Goal: Transaction & Acquisition: Purchase product/service

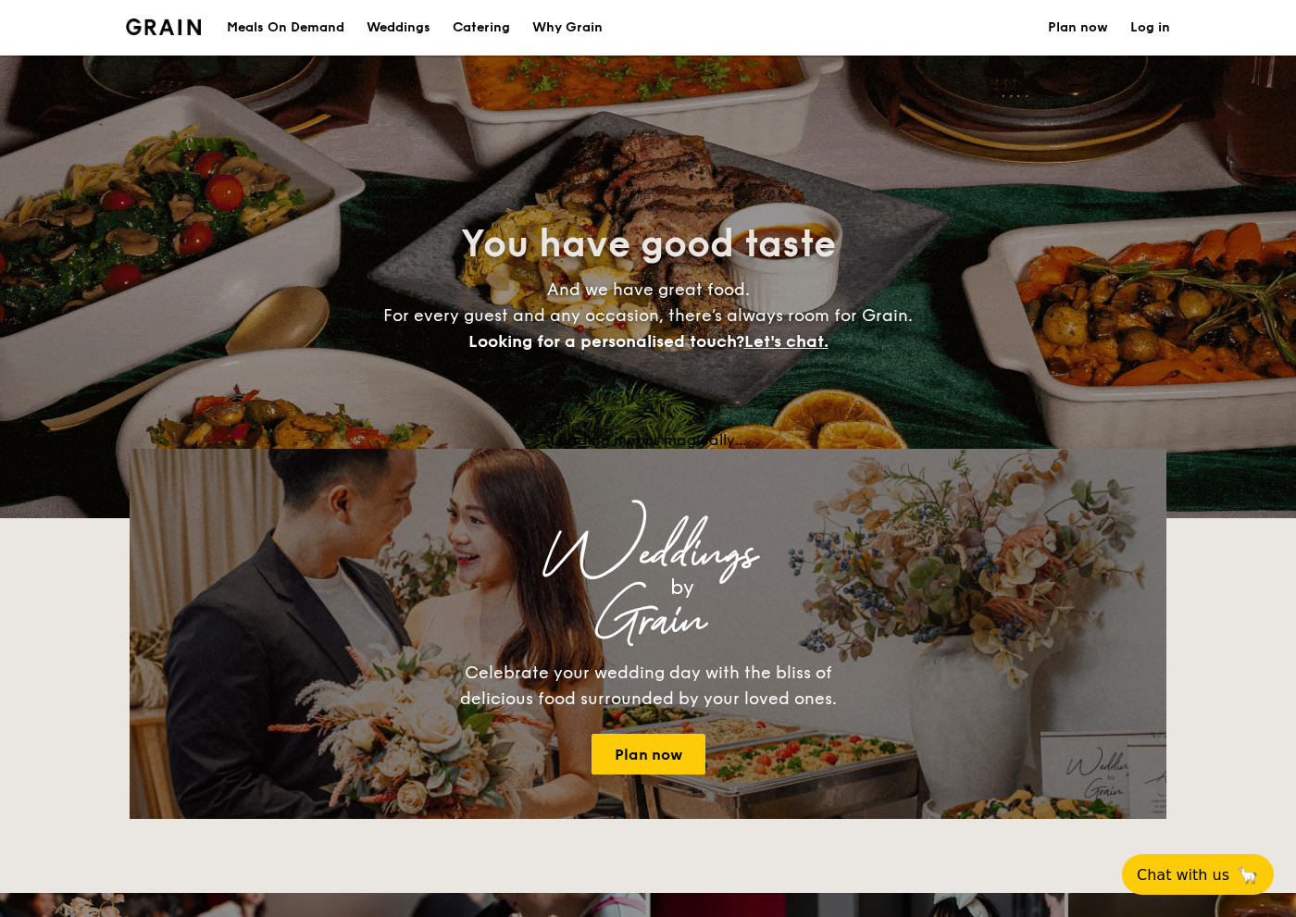
select select
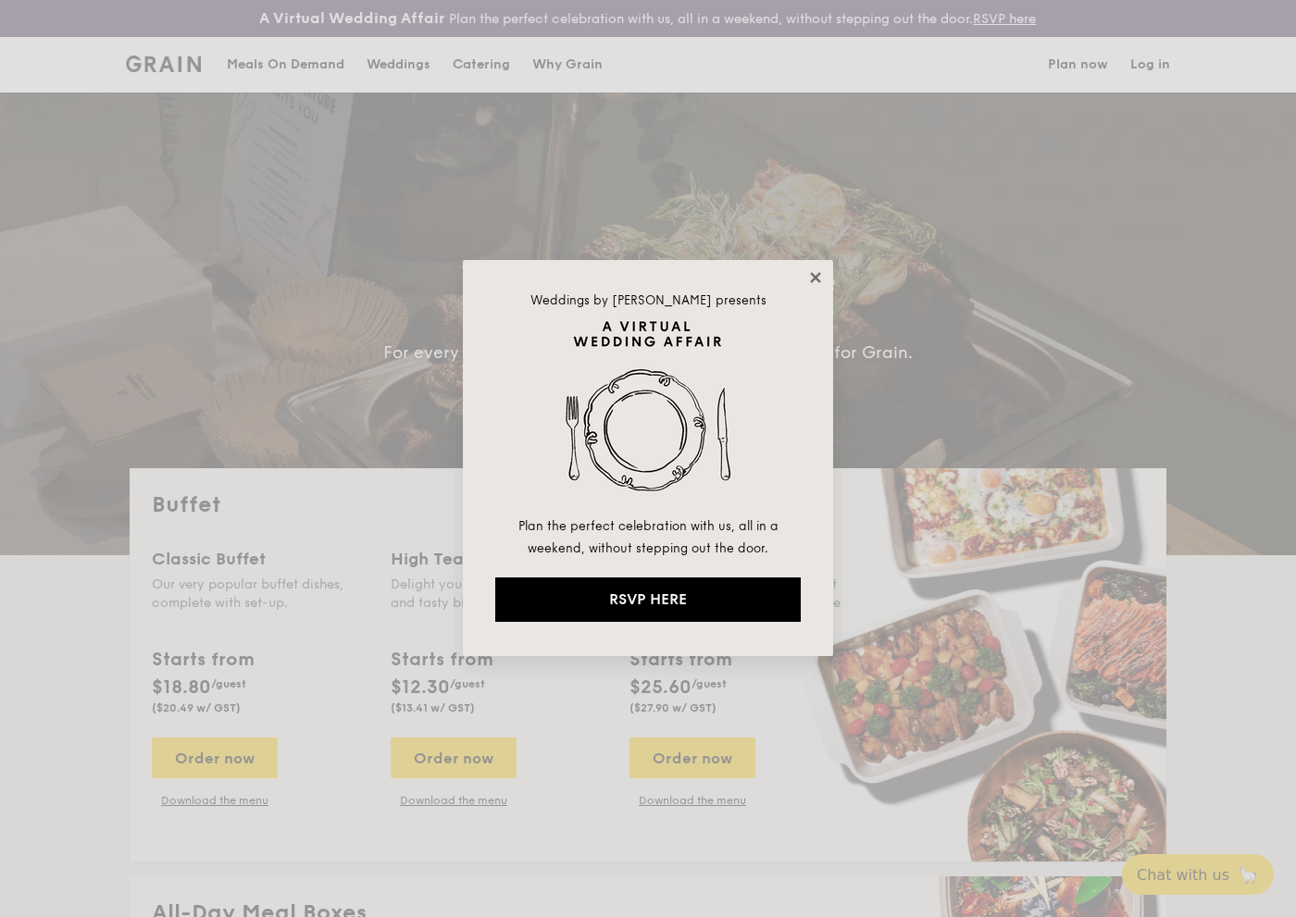
click at [813, 270] on icon at bounding box center [815, 277] width 17 height 17
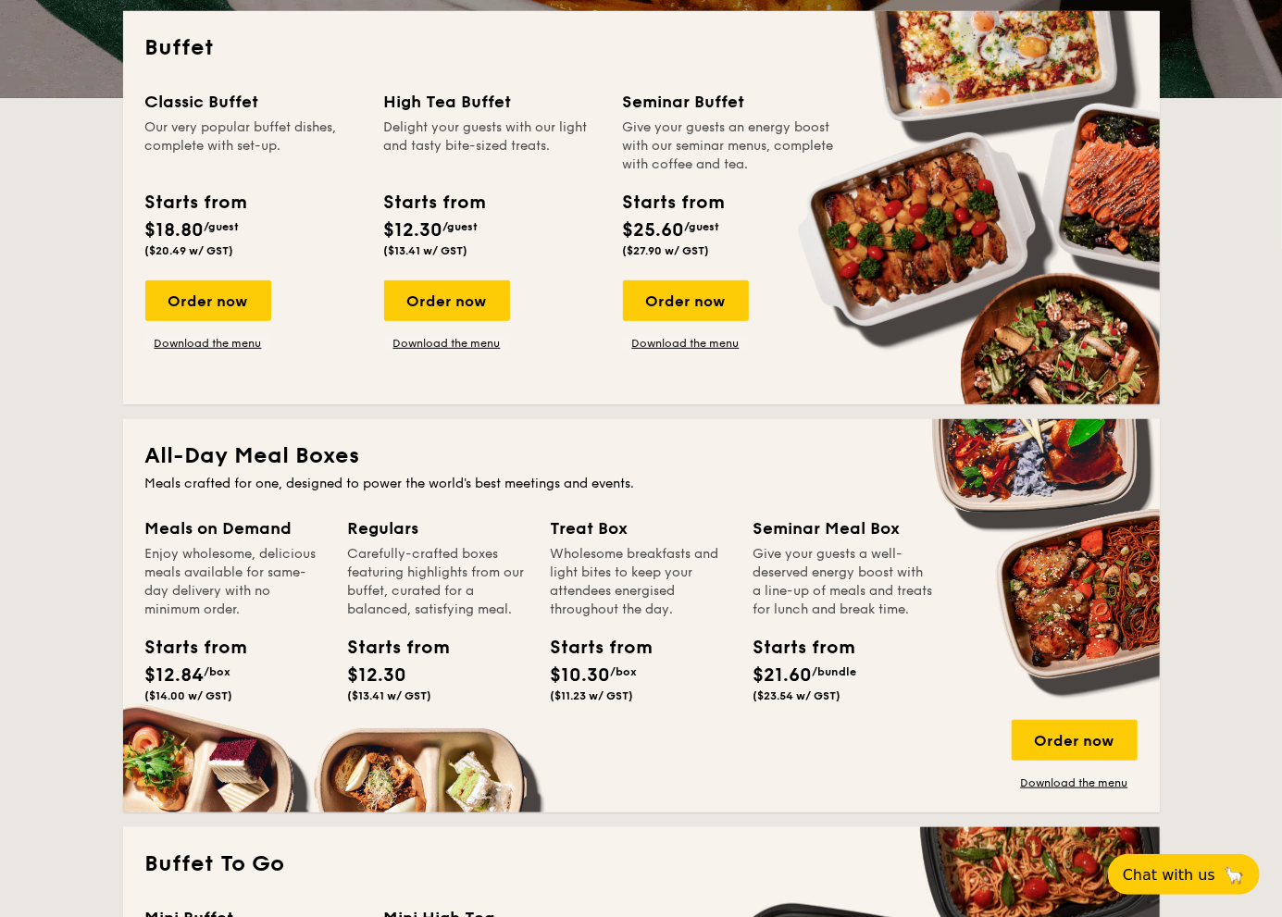
scroll to position [529, 0]
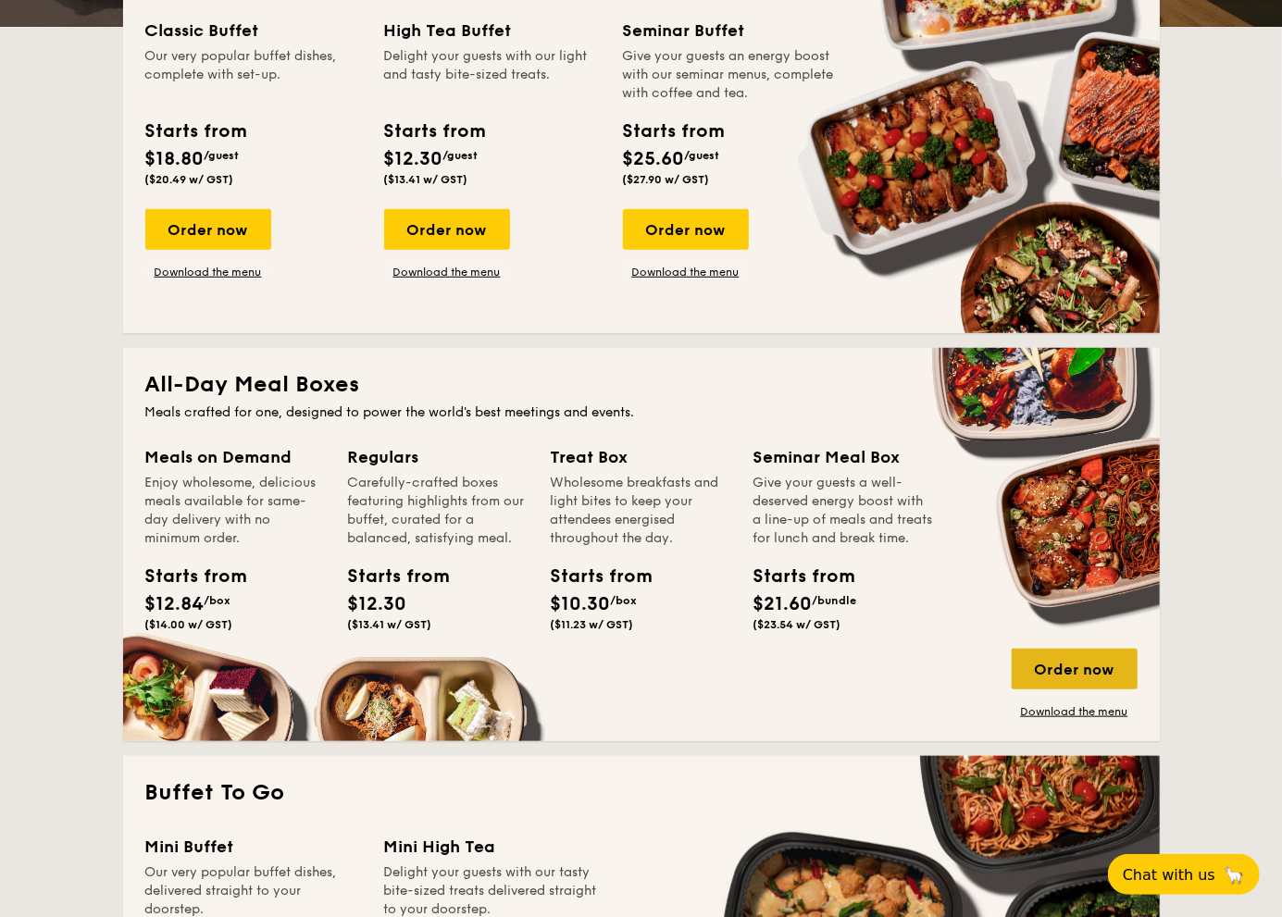
click at [1070, 657] on div "Order now" at bounding box center [1075, 669] width 126 height 41
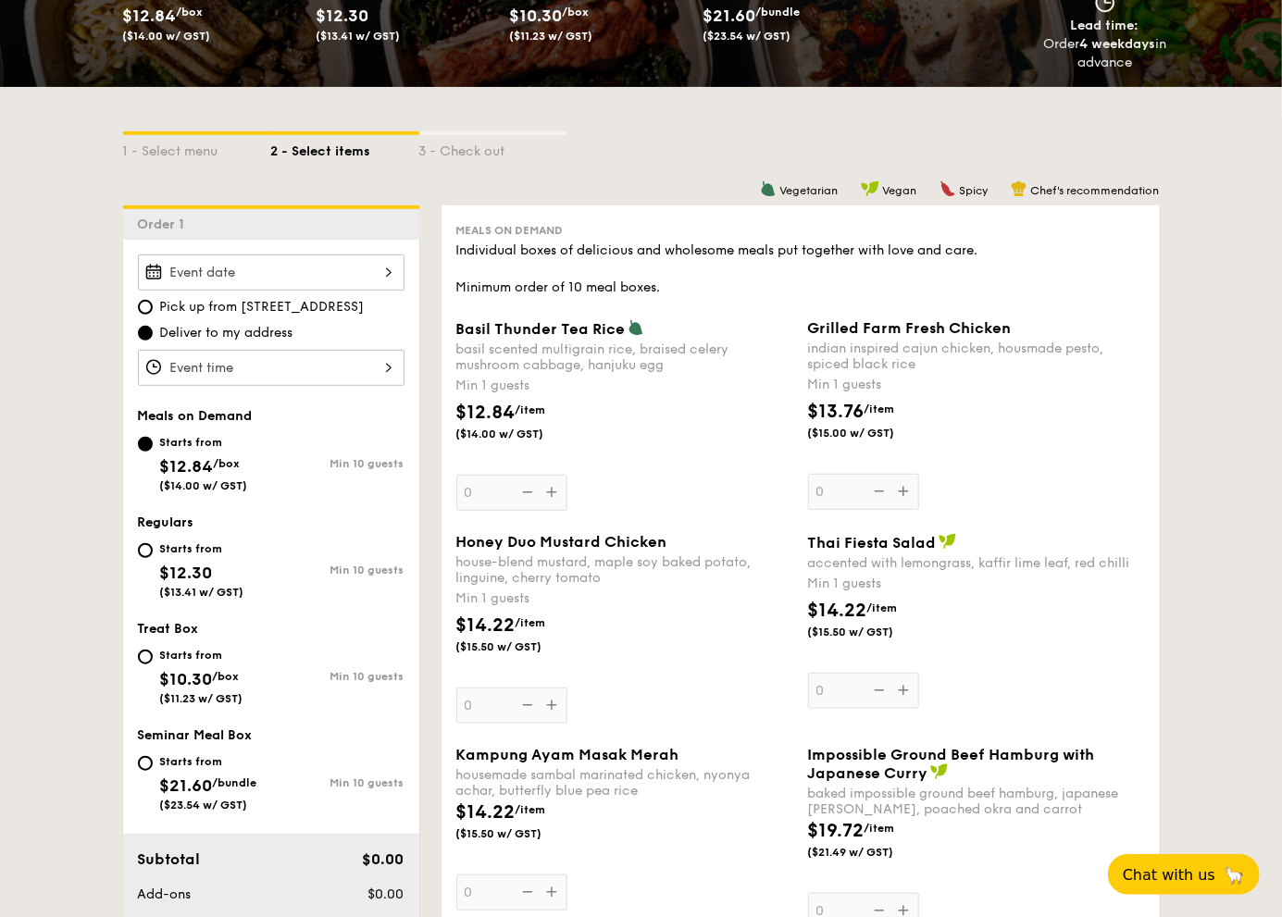
scroll to position [406, 0]
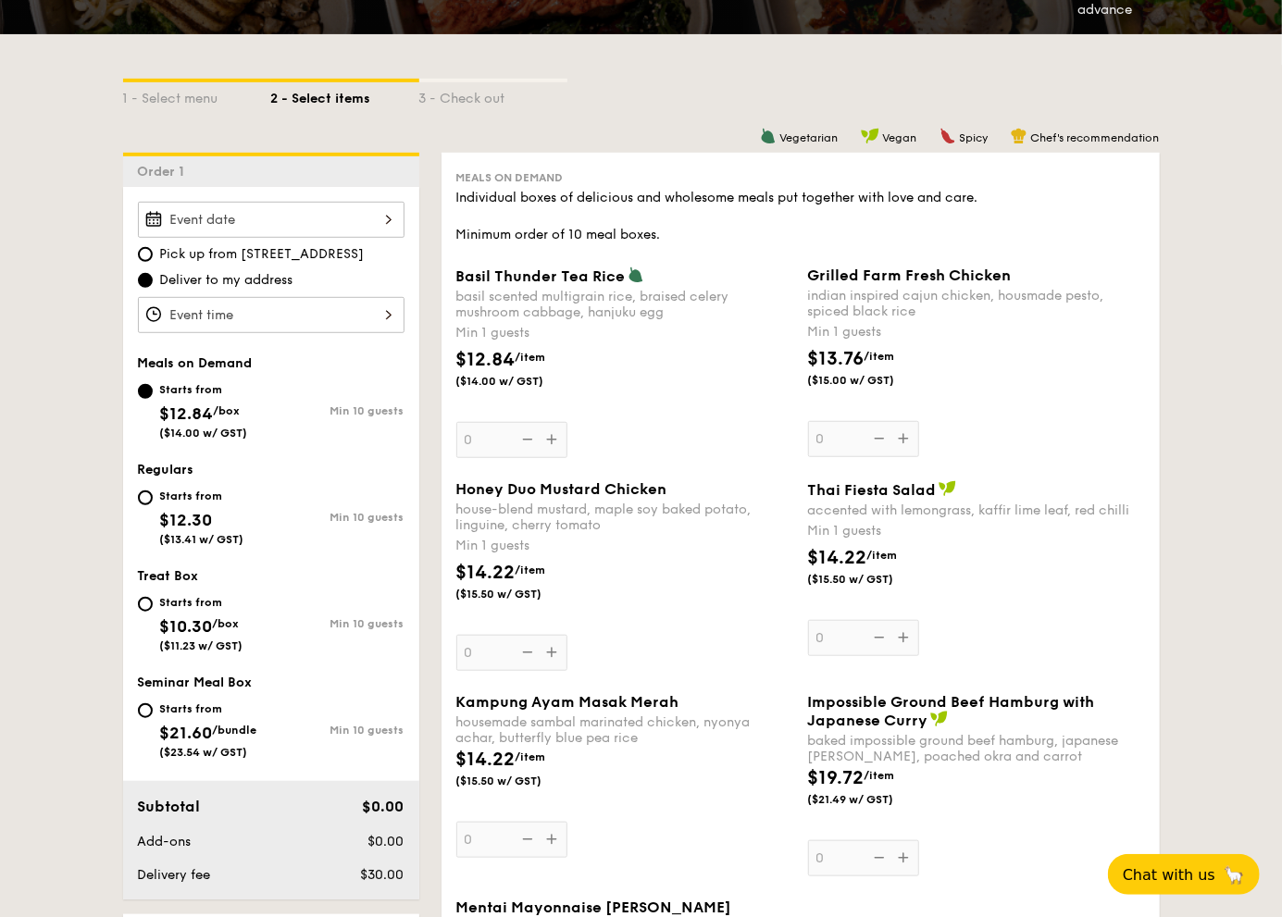
click at [174, 494] on div "Starts from" at bounding box center [202, 496] width 84 height 15
click at [153, 494] on input "Starts from $12.30 ($13.41 w/ GST) Min 10 guests" at bounding box center [145, 498] width 15 height 15
radio input "true"
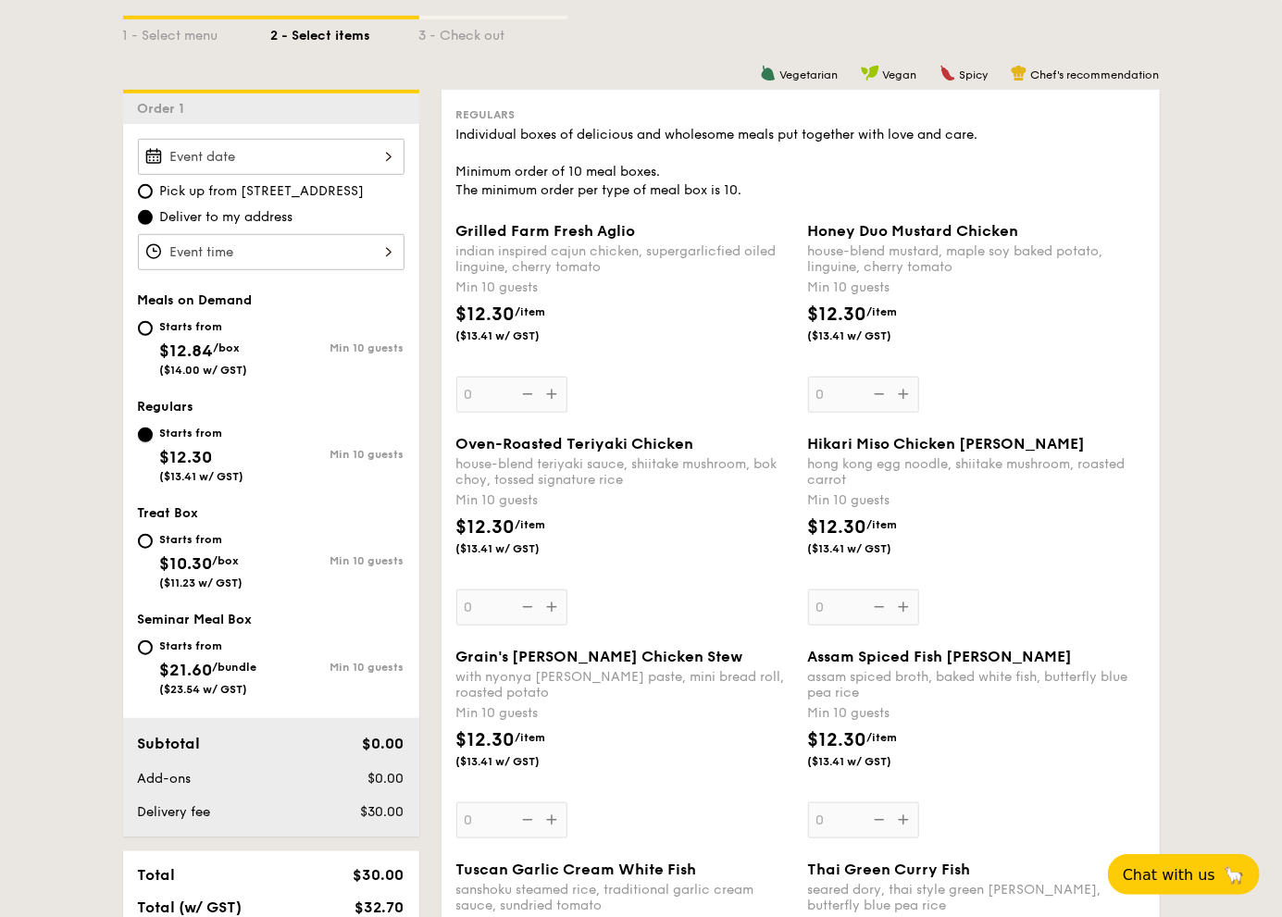
scroll to position [464, 0]
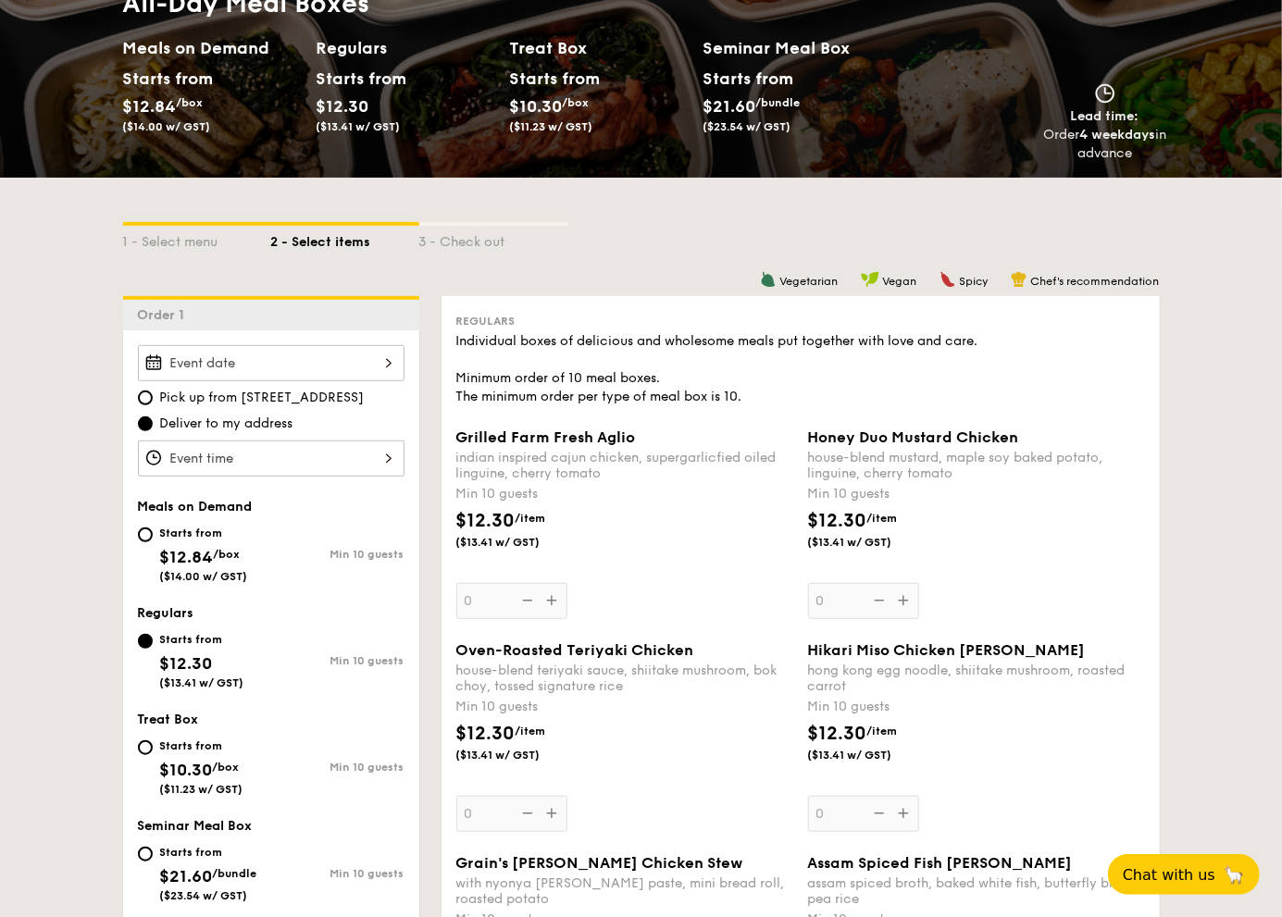
scroll to position [0, 0]
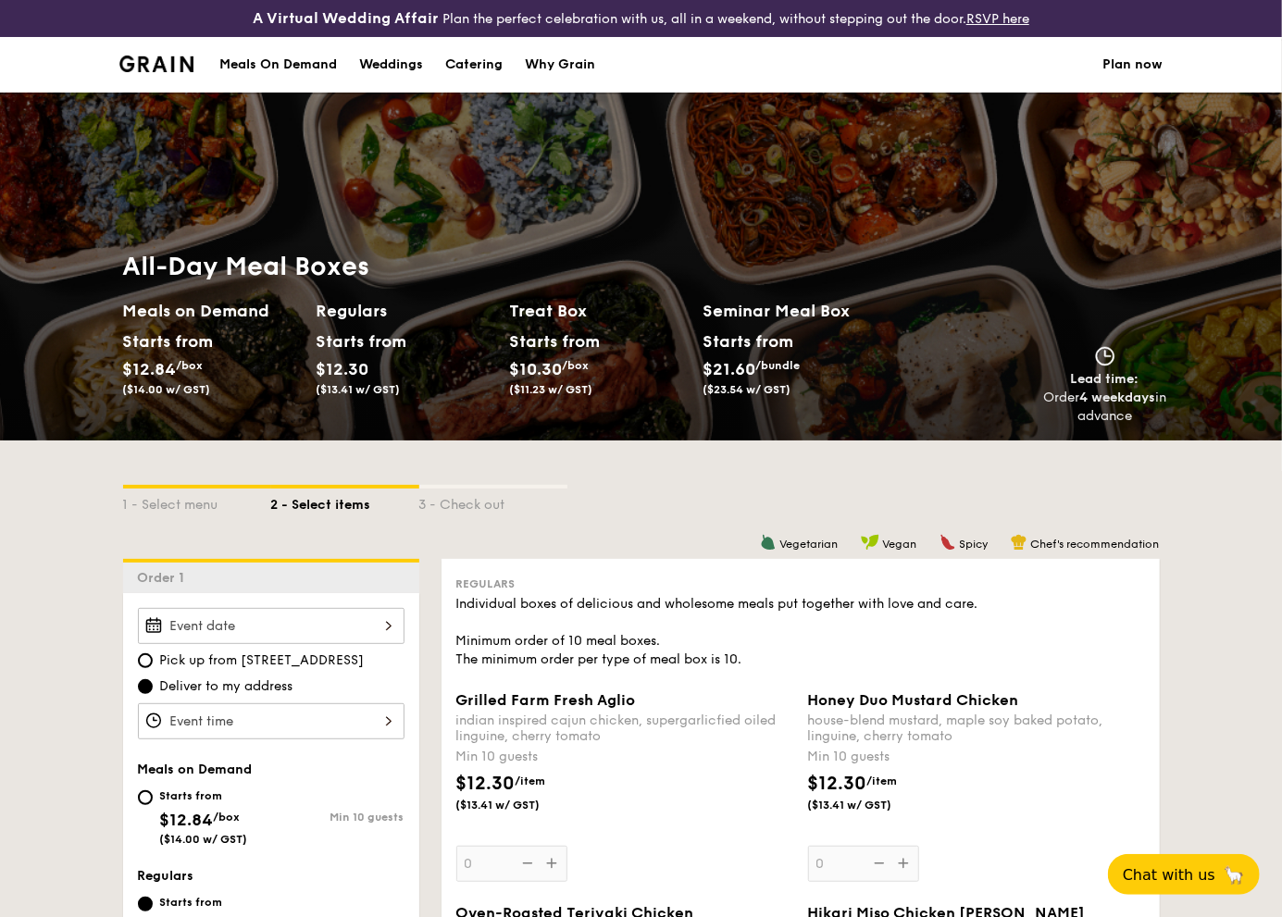
select select
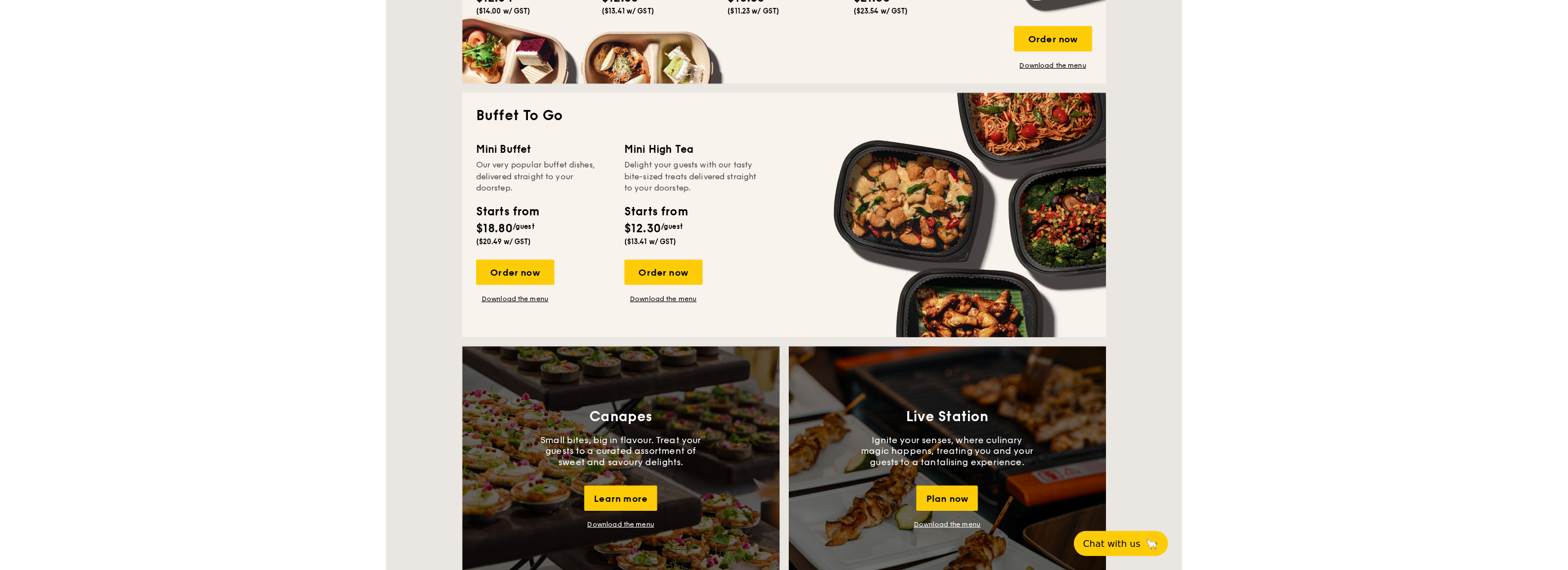
scroll to position [636, 0]
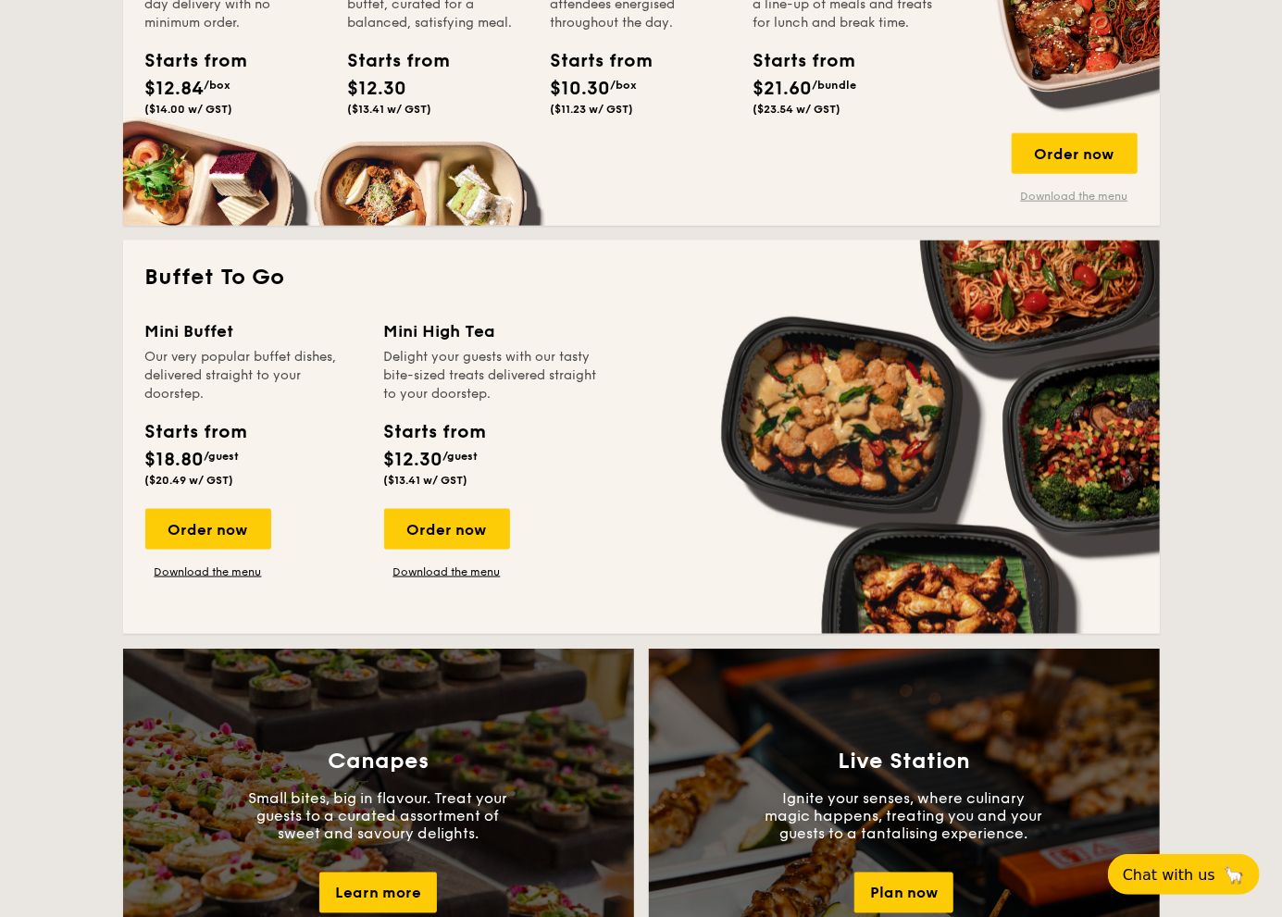
click at [1047, 193] on link "Download the menu" at bounding box center [1075, 196] width 126 height 15
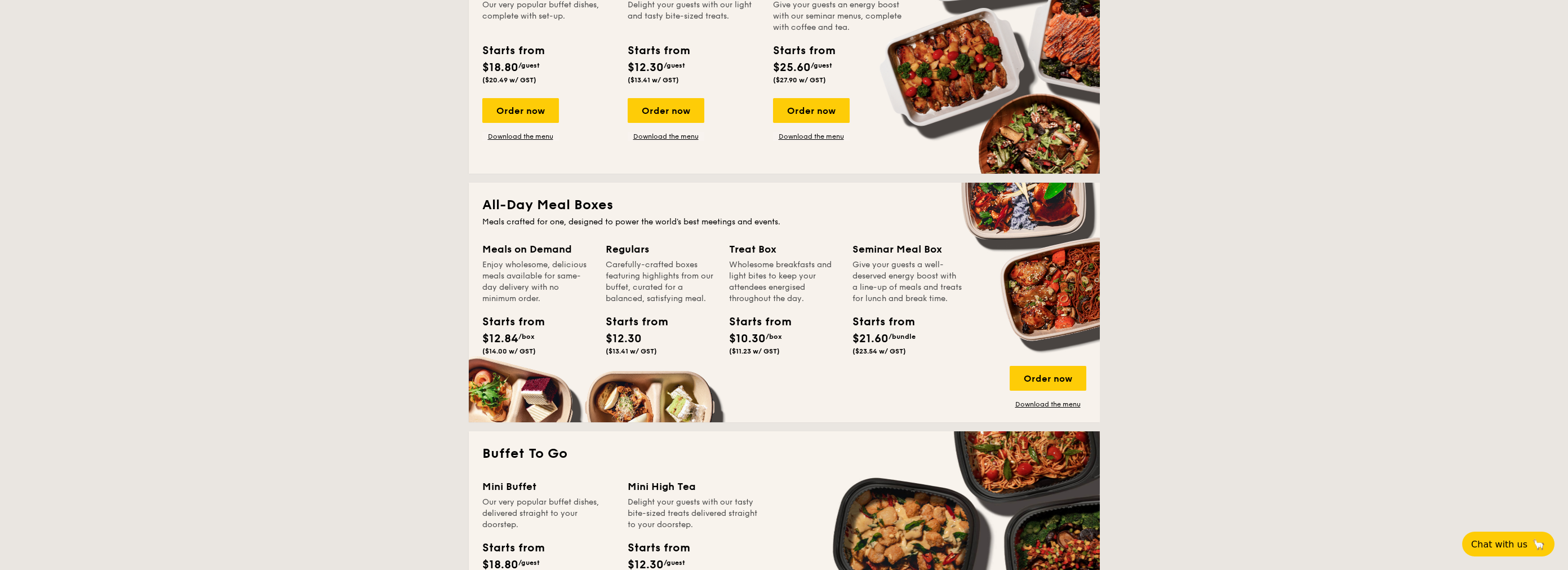
scroll to position [398, 0]
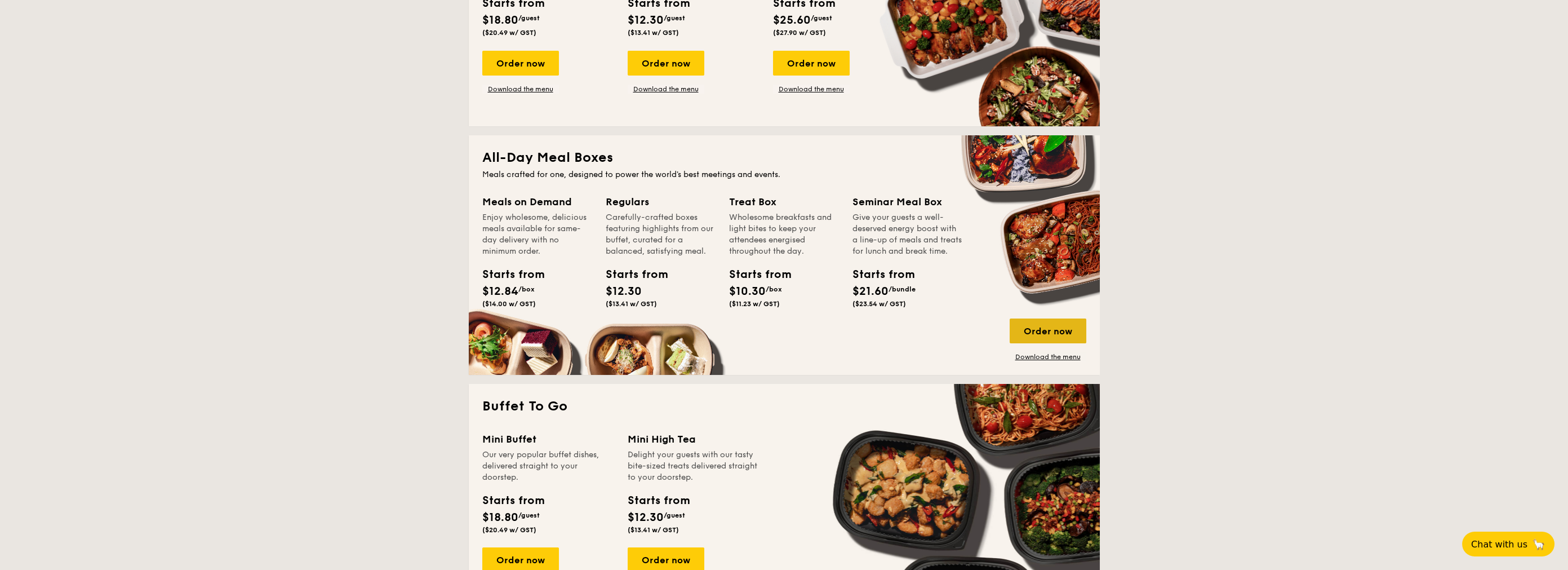
click at [788, 340] on div "Order now" at bounding box center [1048, 331] width 77 height 25
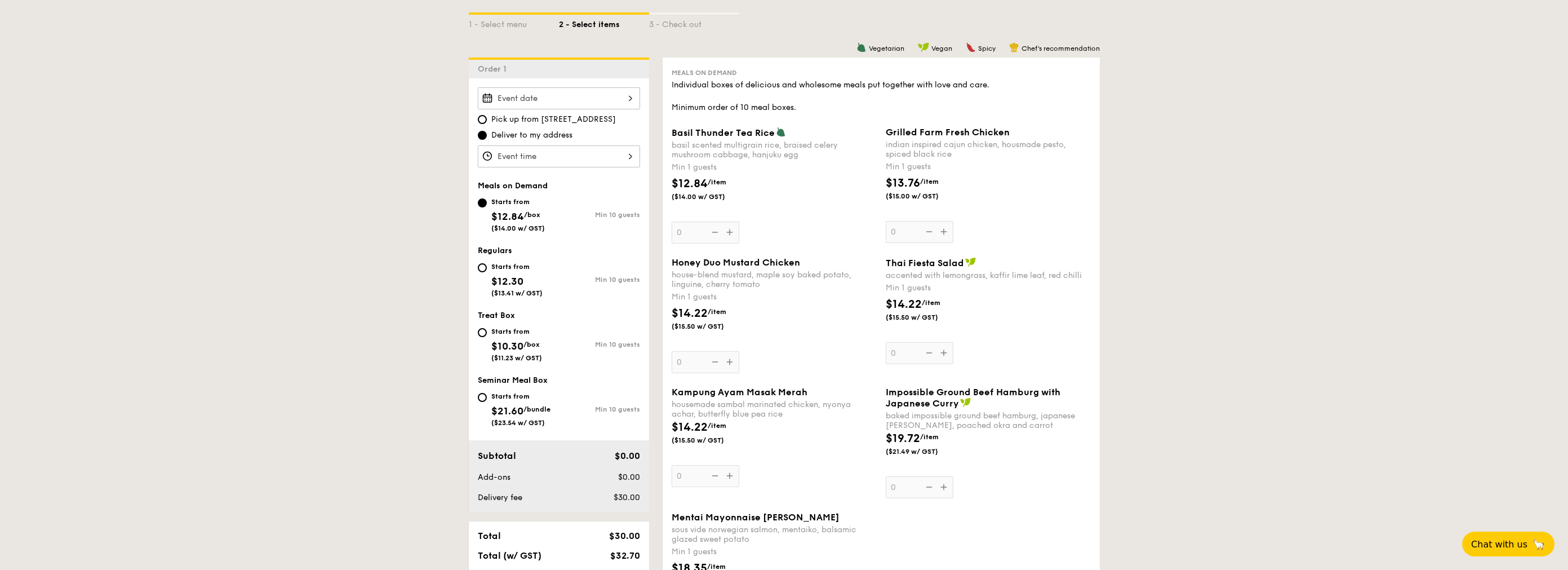
scroll to position [239, 0]
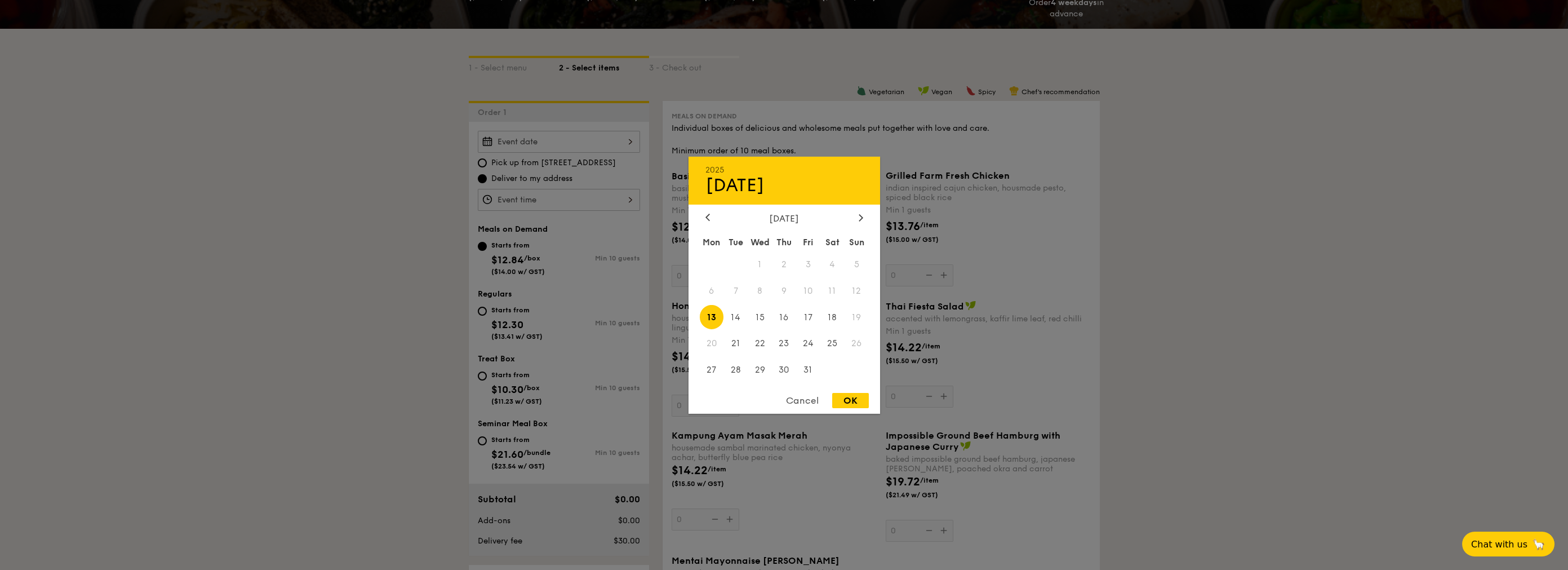
click at [638, 136] on div "2025 Oct [DATE] Tue Wed Thu Fri Sat Sun 1 2 3 4 5 6 7 8 9 10 11 12 13 14 15 16 …" at bounding box center [559, 142] width 163 height 22
click at [766, 370] on span "29" at bounding box center [760, 370] width 24 height 24
click at [788, 400] on div "OK" at bounding box center [850, 400] width 37 height 15
type input "[DATE]"
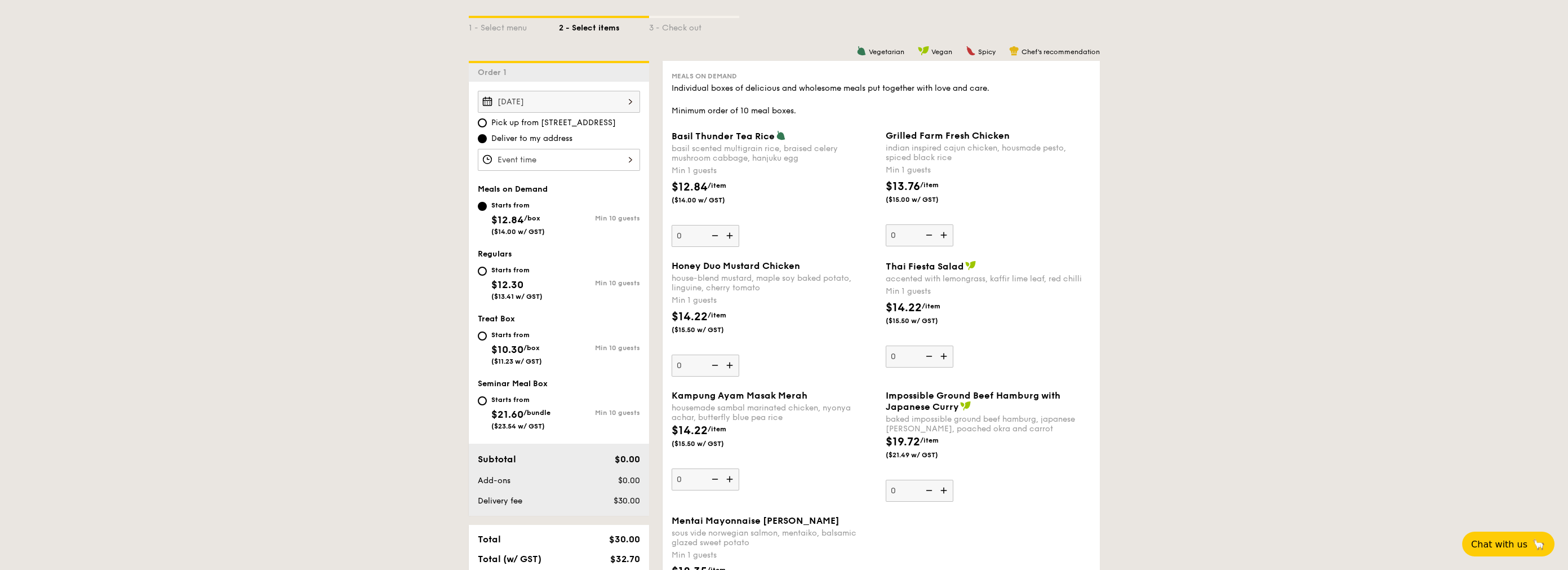
scroll to position [232, 0]
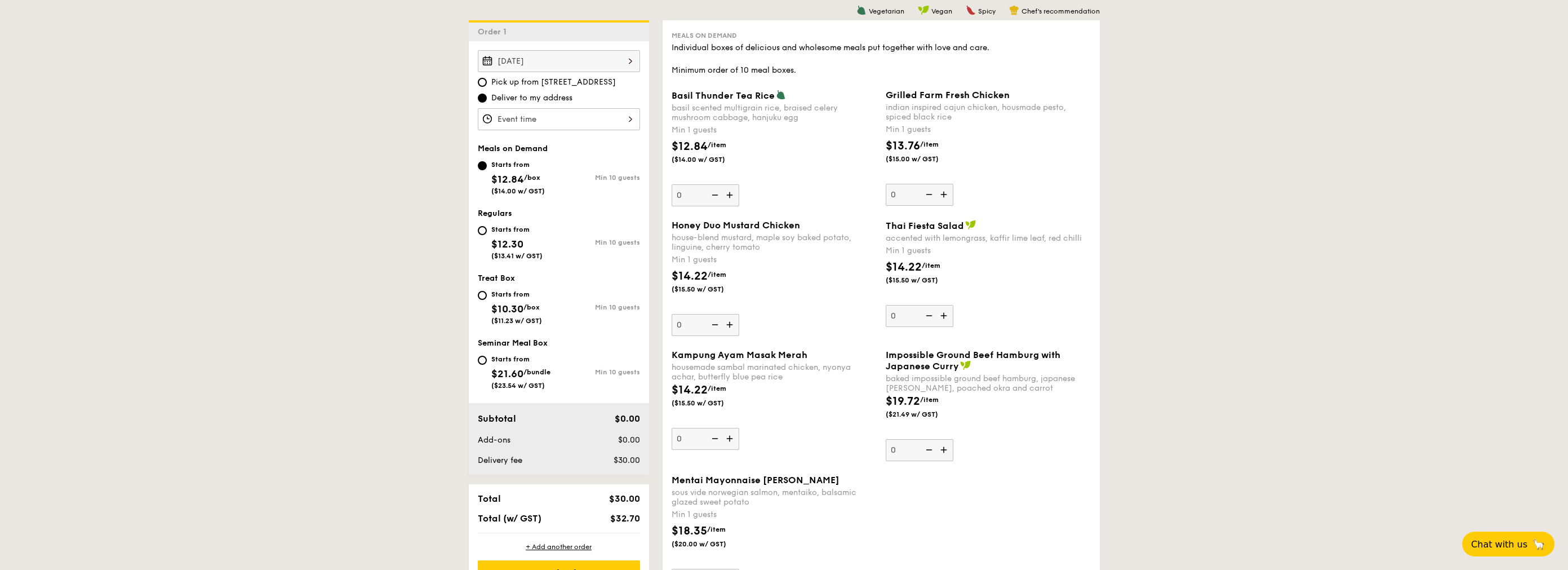
scroll to position [327, 0]
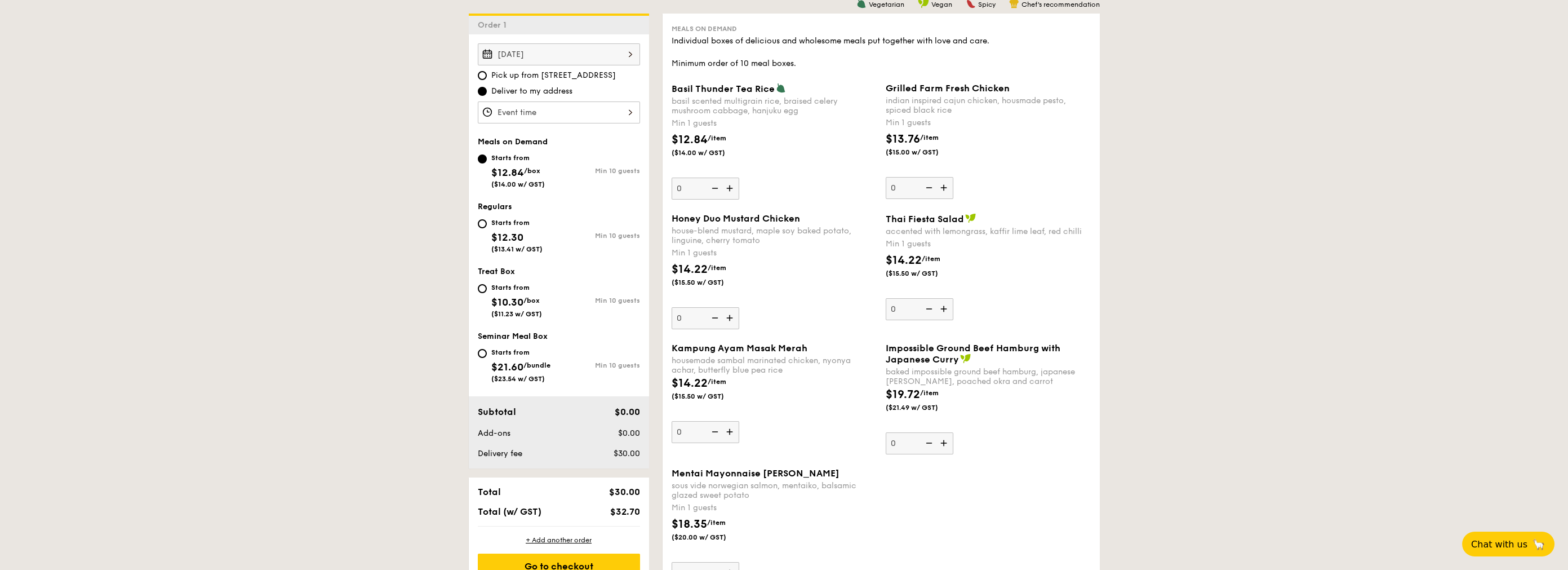
click at [510, 231] on span "$12.30" at bounding box center [507, 237] width 32 height 12
click at [487, 228] on input "Starts from $12.30 ($13.41 w/ GST) Min 10 guests" at bounding box center [482, 223] width 9 height 9
radio input "true"
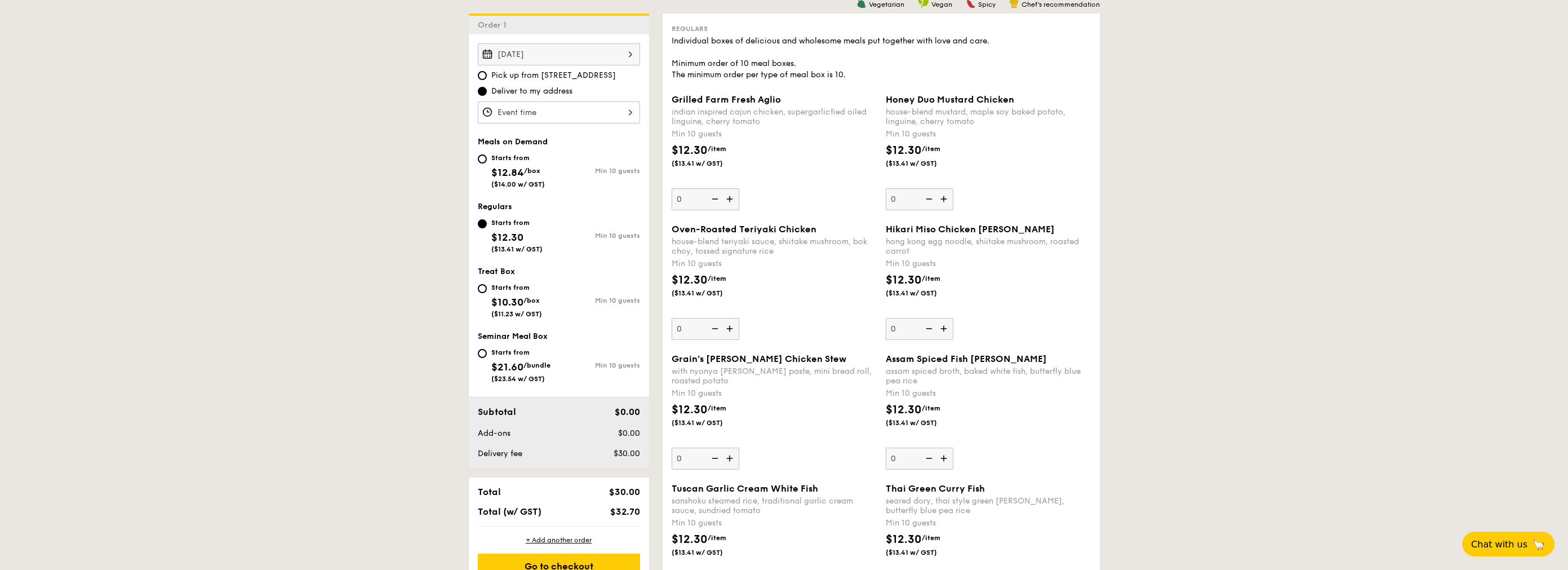
click at [788, 317] on div "Hikari Miso Chicken Chow [PERSON_NAME] kong egg noodle, shiitake mushroom, roas…" at bounding box center [988, 281] width 205 height 116
click at [788, 318] on input "0" at bounding box center [919, 329] width 68 height 22
click at [788, 317] on div "Hikari Miso Chicken Chow [PERSON_NAME] kong egg noodle, shiitake mushroom, roas…" at bounding box center [988, 281] width 205 height 116
click at [788, 318] on input "0" at bounding box center [919, 329] width 68 height 22
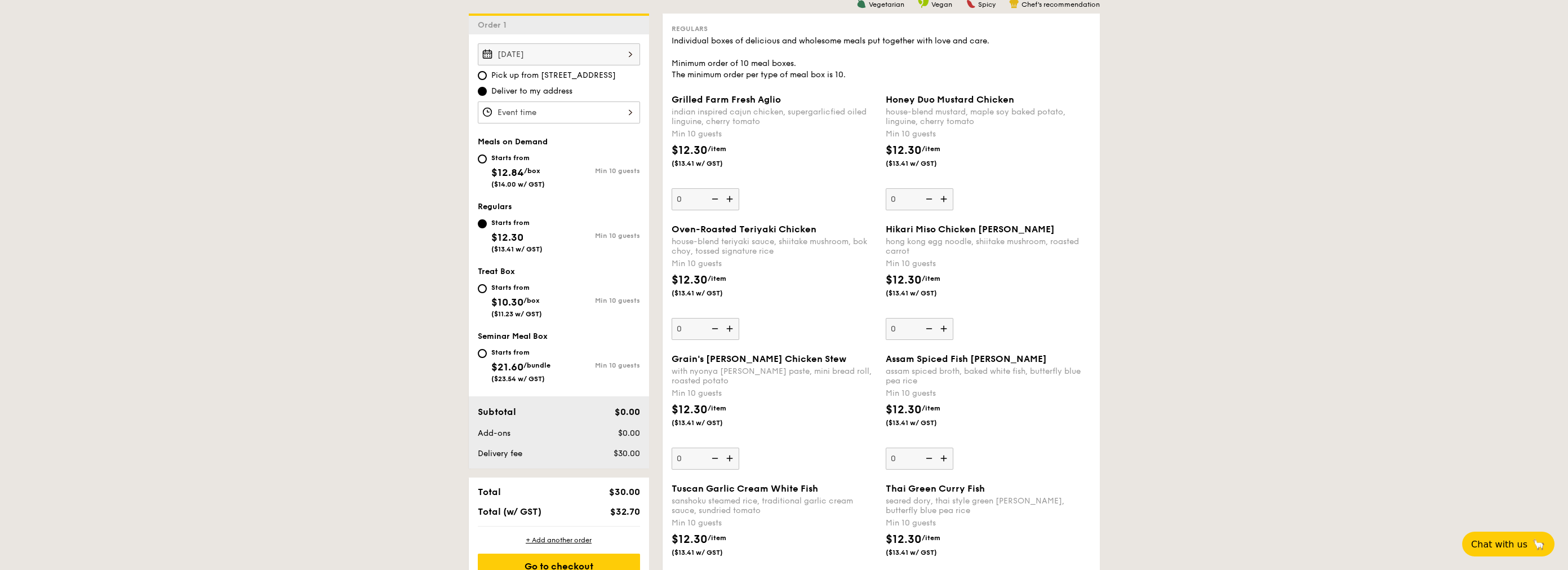
click at [788, 307] on div "$12.30 /item ($13.41 w/ GST)" at bounding box center [989, 291] width 214 height 40
click at [788, 318] on input "0" at bounding box center [919, 329] width 68 height 22
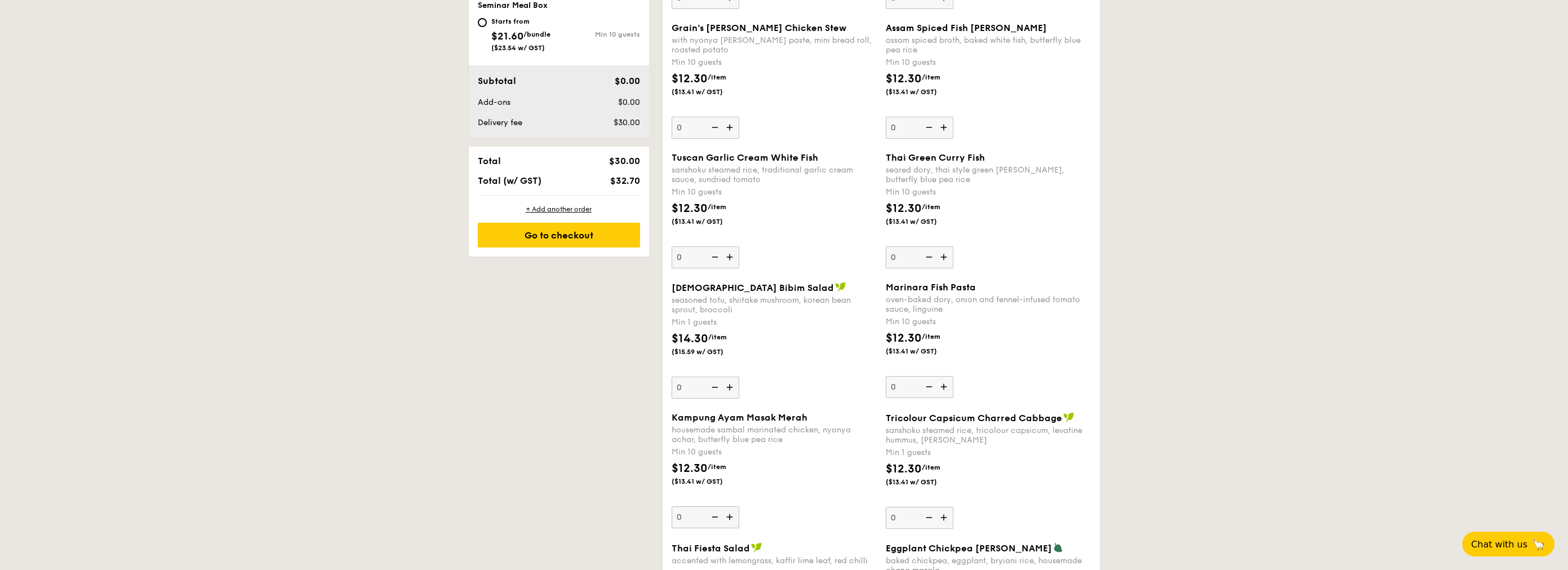
scroll to position [661, 0]
